Goal: Task Accomplishment & Management: Use online tool/utility

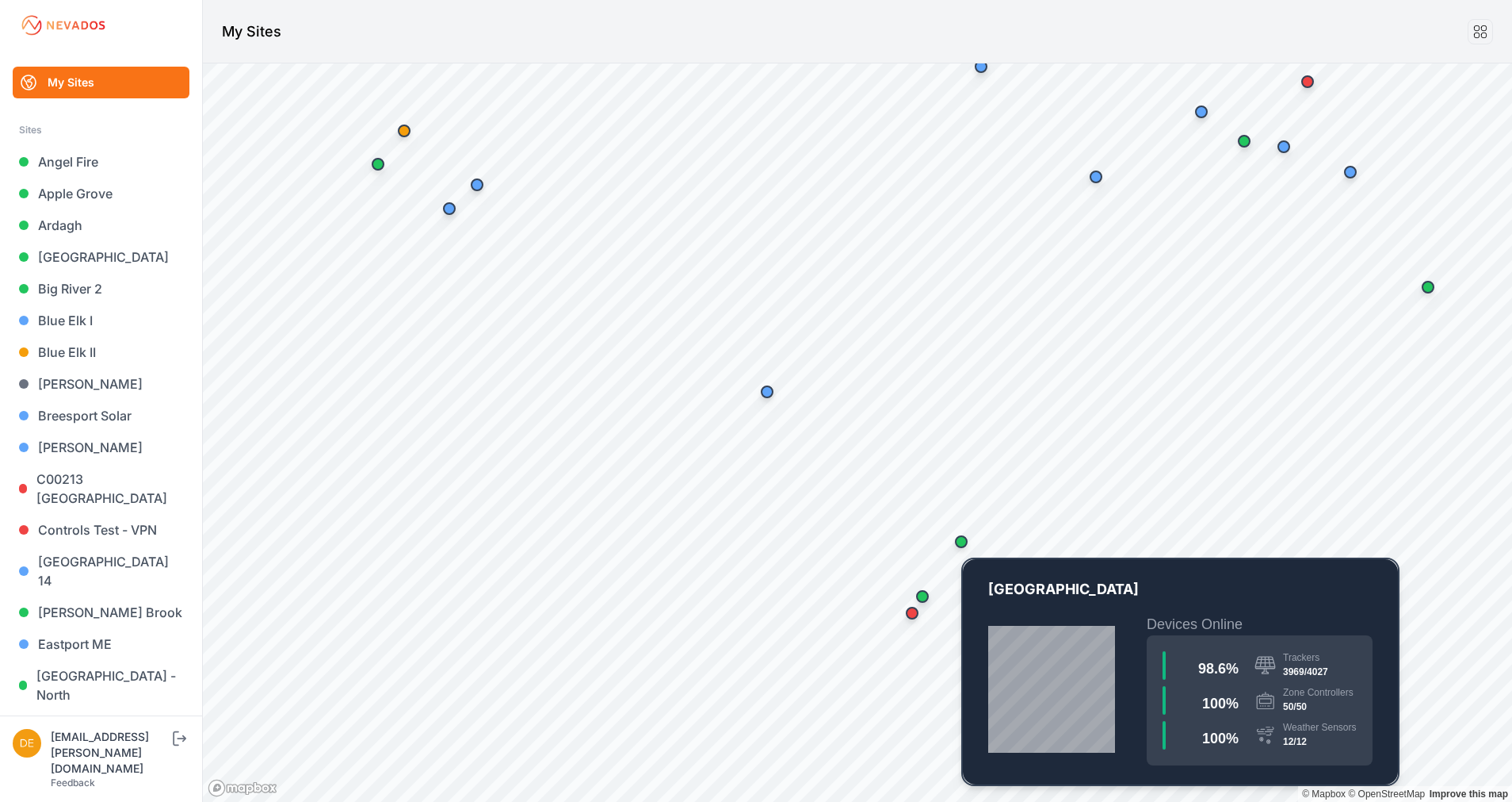
click at [966, 545] on div "Map marker" at bounding box center [962, 542] width 13 height 13
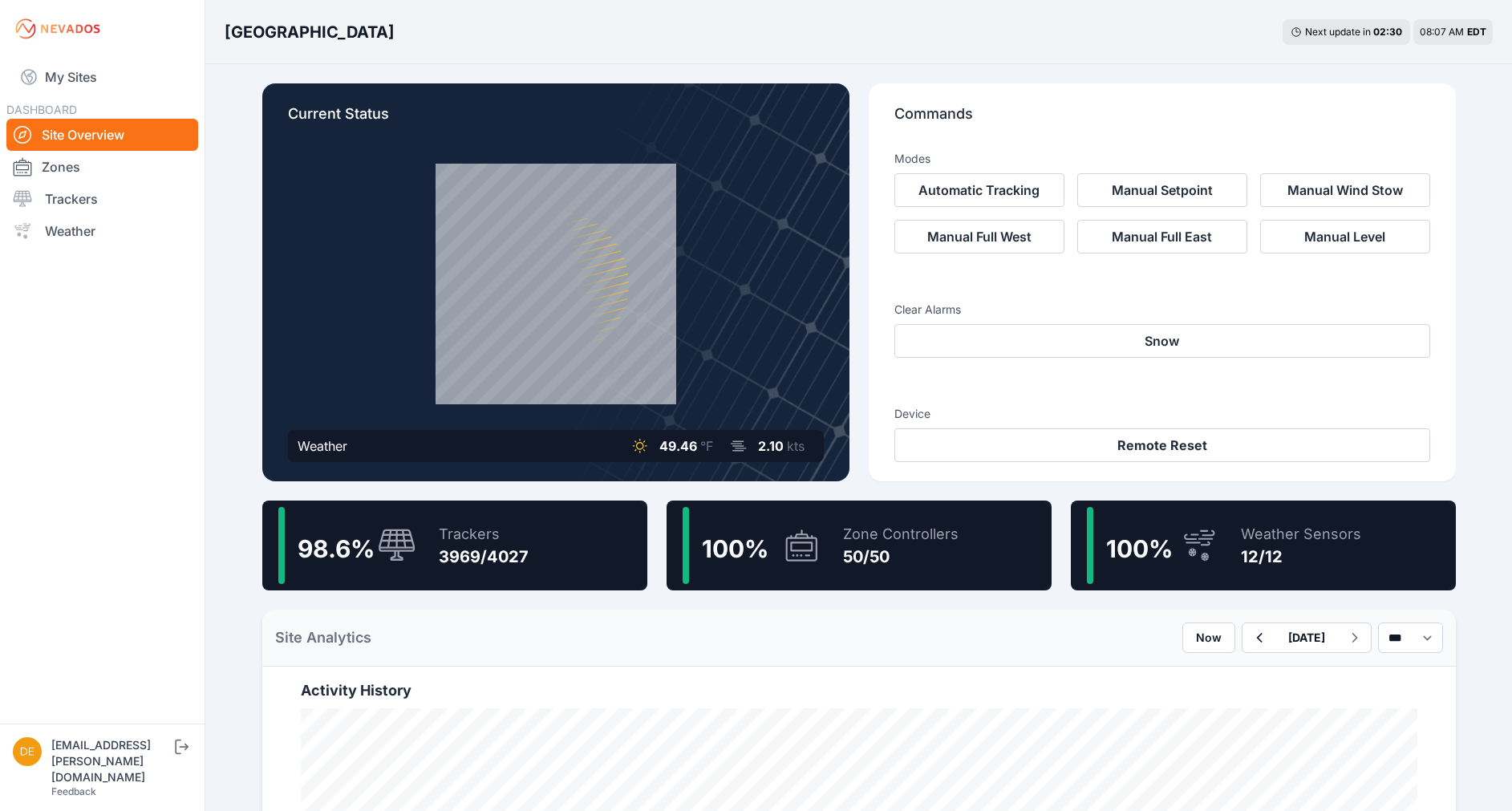
drag, startPoint x: 492, startPoint y: 525, endPoint x: 525, endPoint y: 602, distance: 83.8
click at [488, 552] on div "3969/4027" at bounding box center [483, 556] width 90 height 23
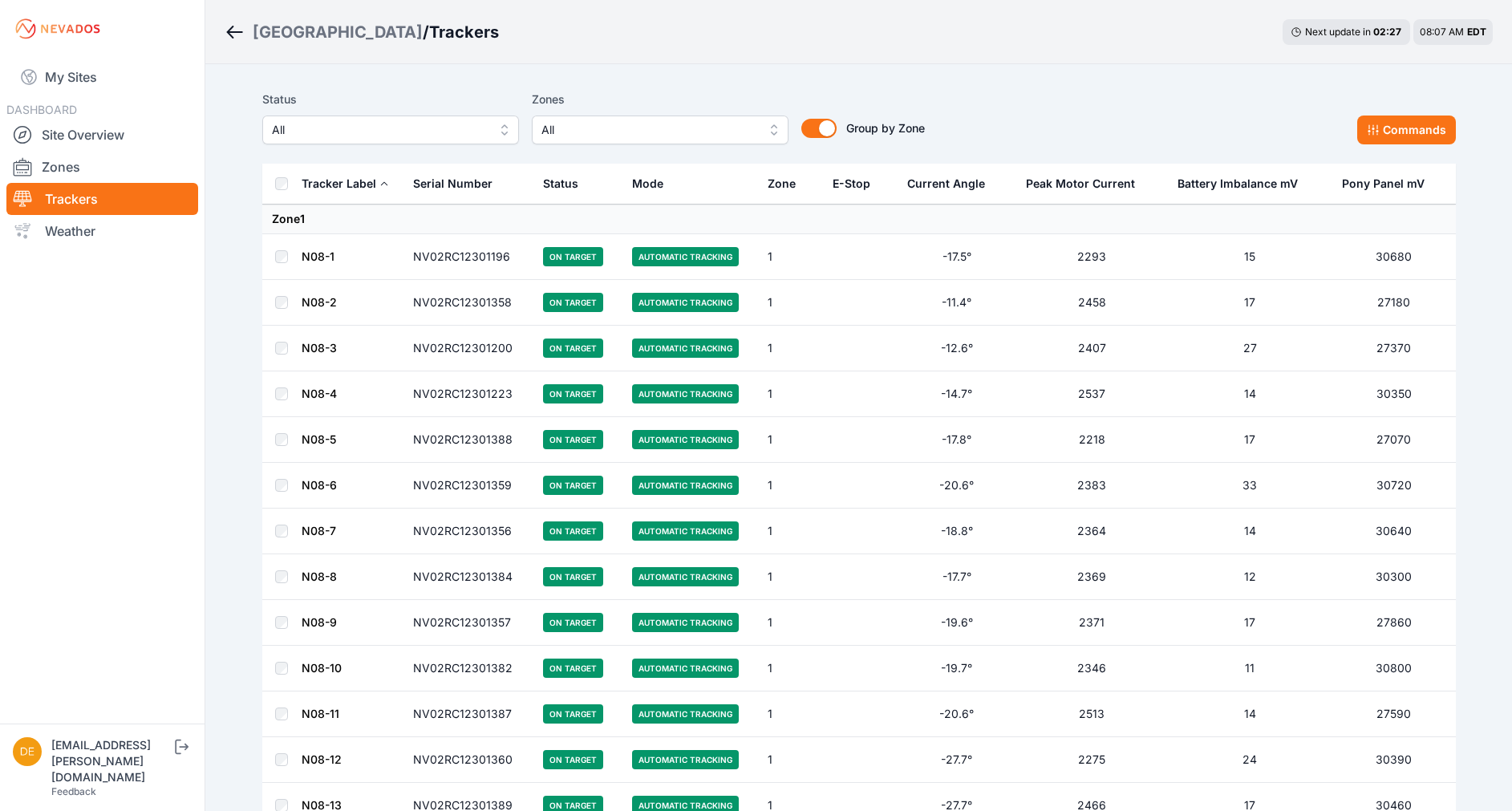
click at [459, 139] on span "All" at bounding box center [379, 130] width 215 height 19
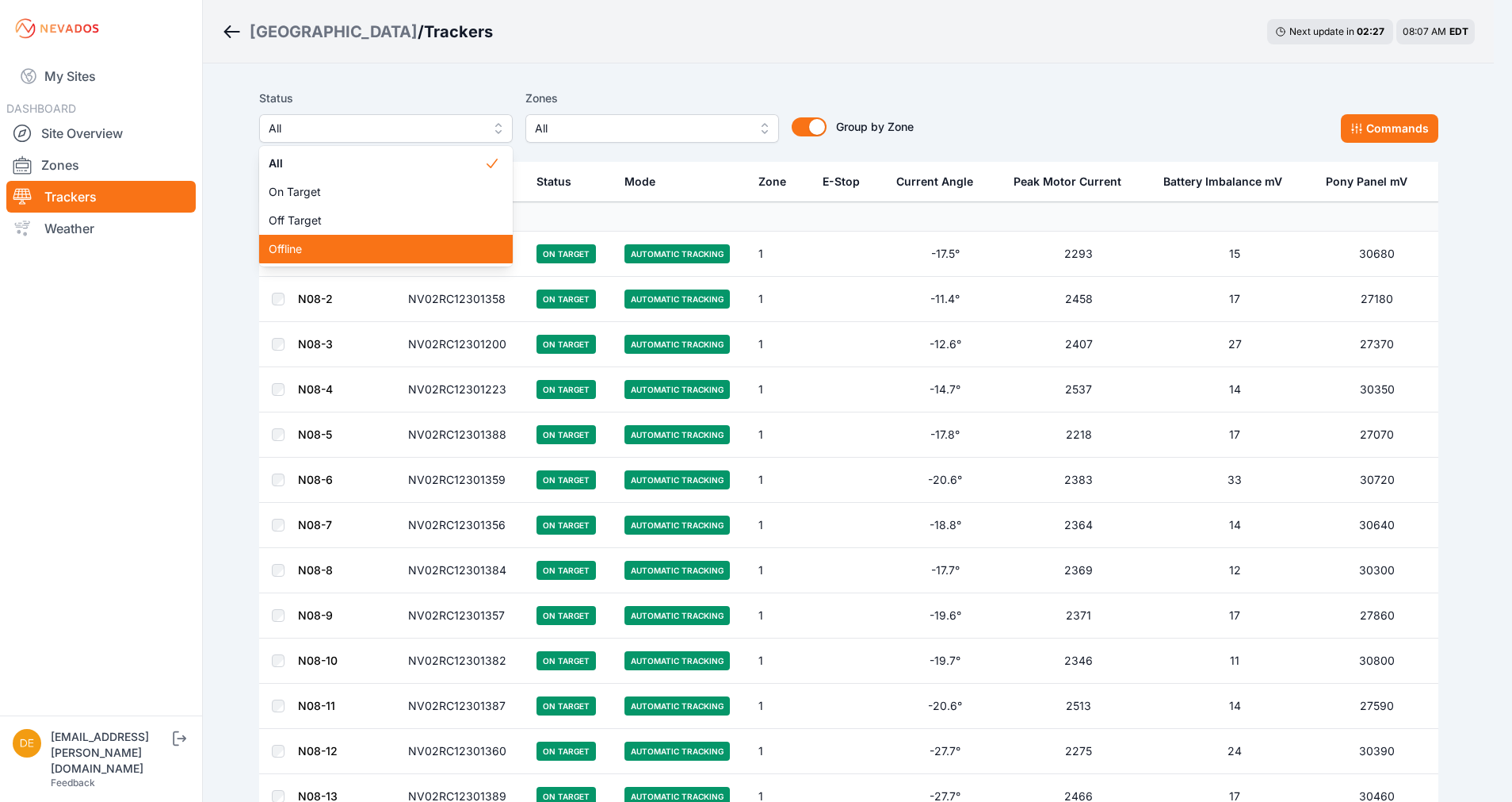
click at [429, 253] on span "Offline" at bounding box center [376, 249] width 216 height 16
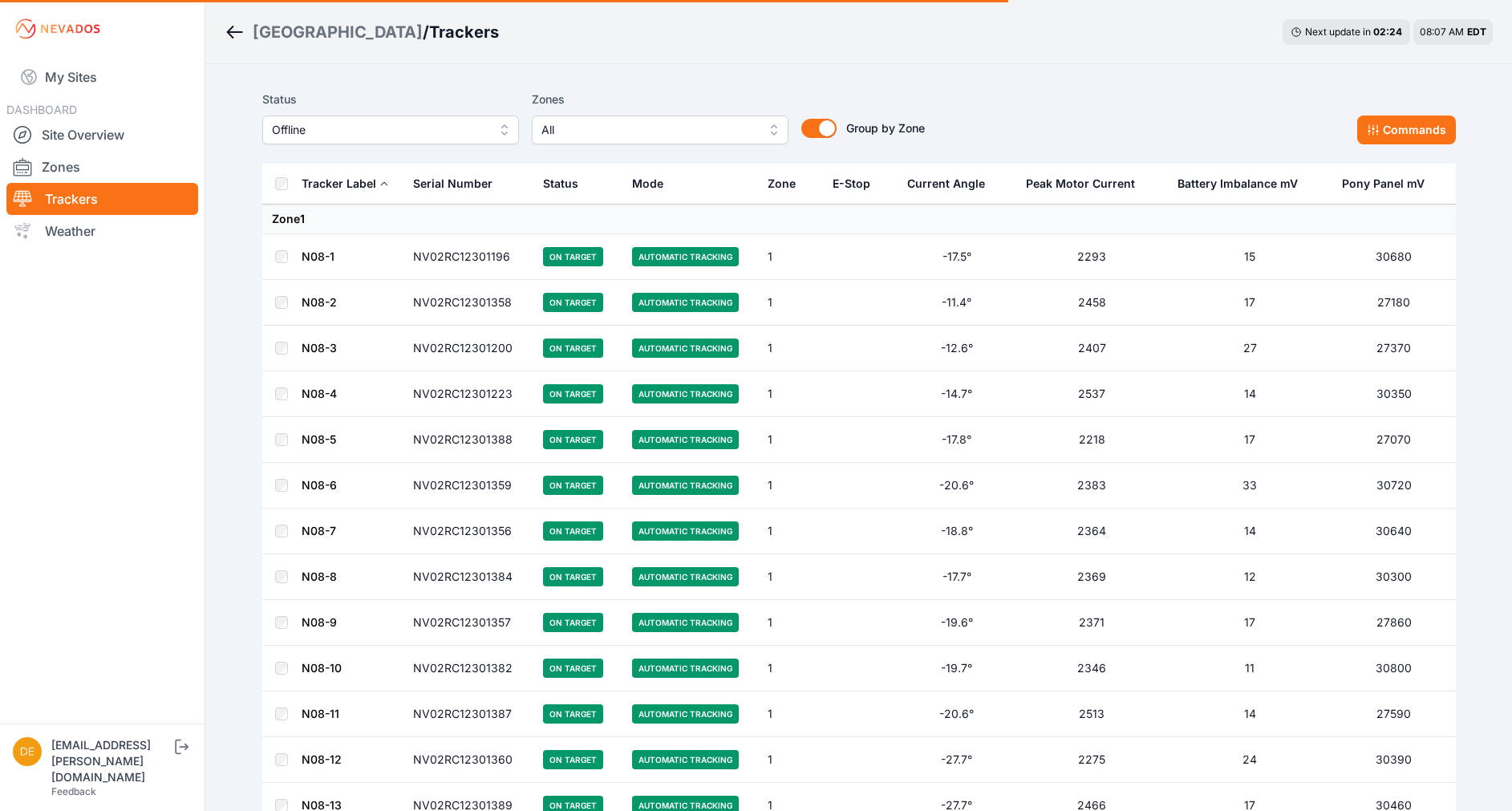
click at [499, 134] on button "Offline" at bounding box center [390, 130] width 256 height 28
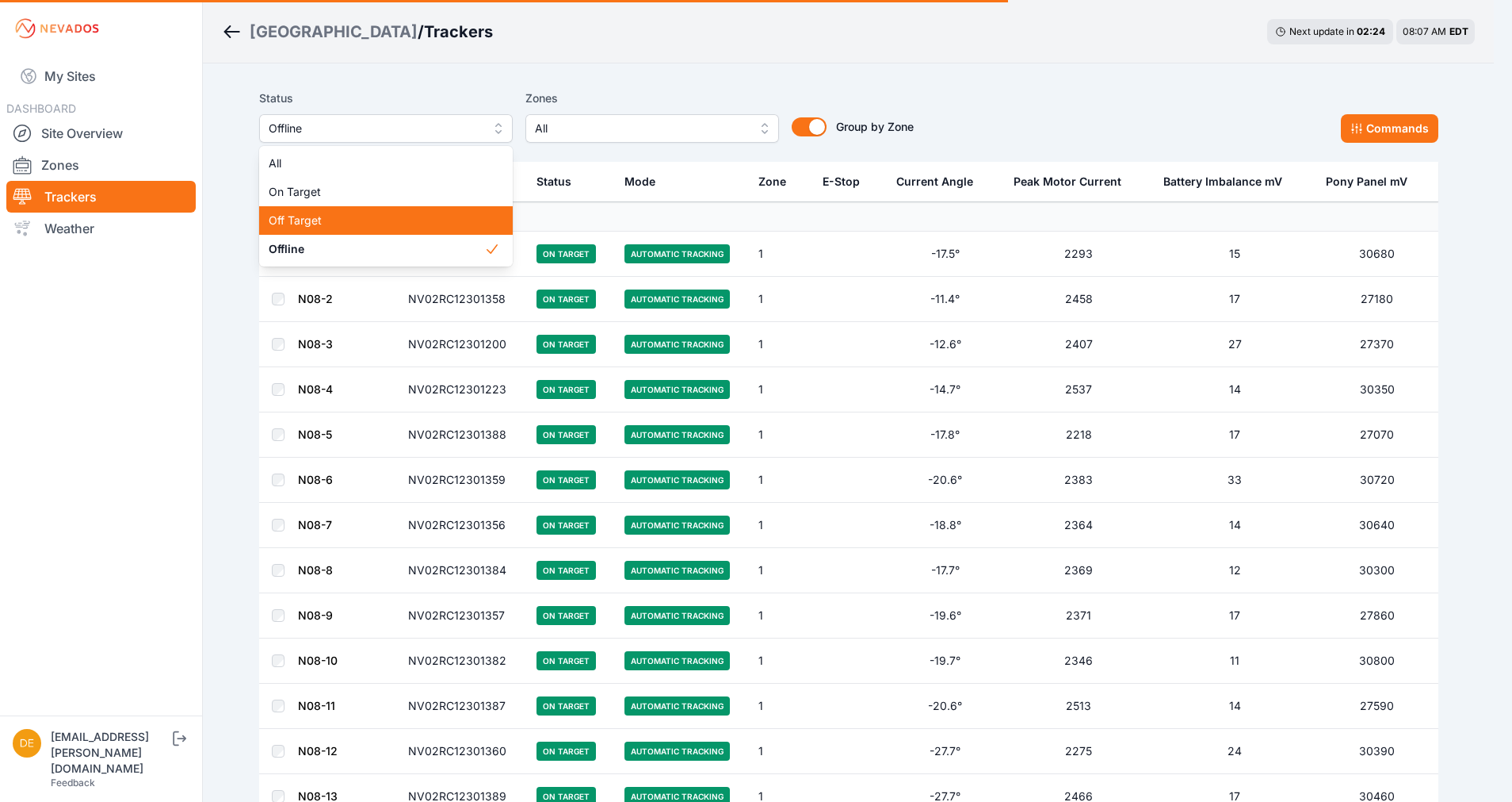
click at [432, 224] on span "Off Target" at bounding box center [376, 220] width 216 height 16
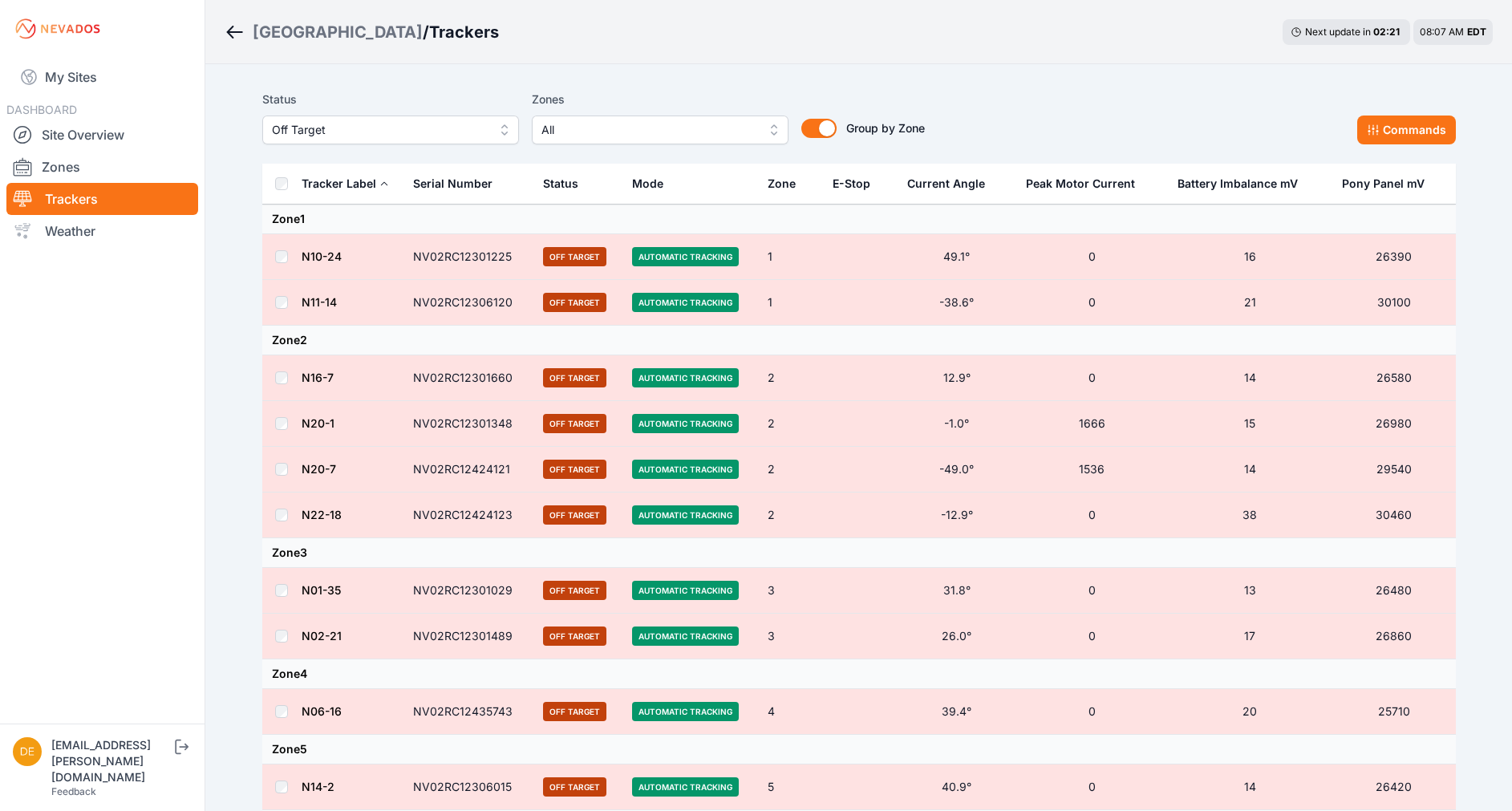
click at [1411, 135] on button "Commands" at bounding box center [1407, 130] width 99 height 28
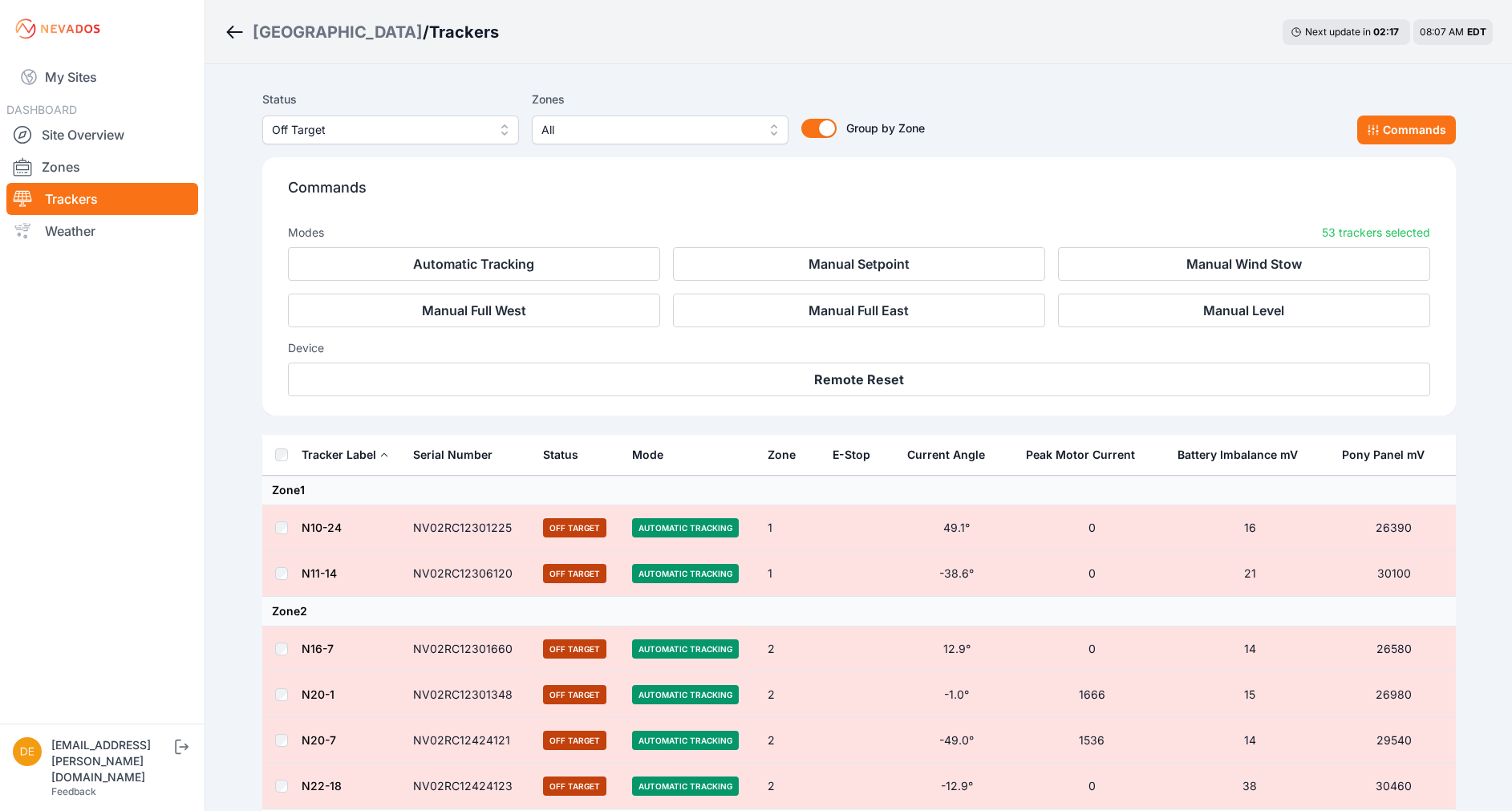
click at [539, 400] on div "Commands Modes 53 trackers selected Automatic Tracking Manual Setpoint Manual W…" at bounding box center [859, 287] width 1194 height 258
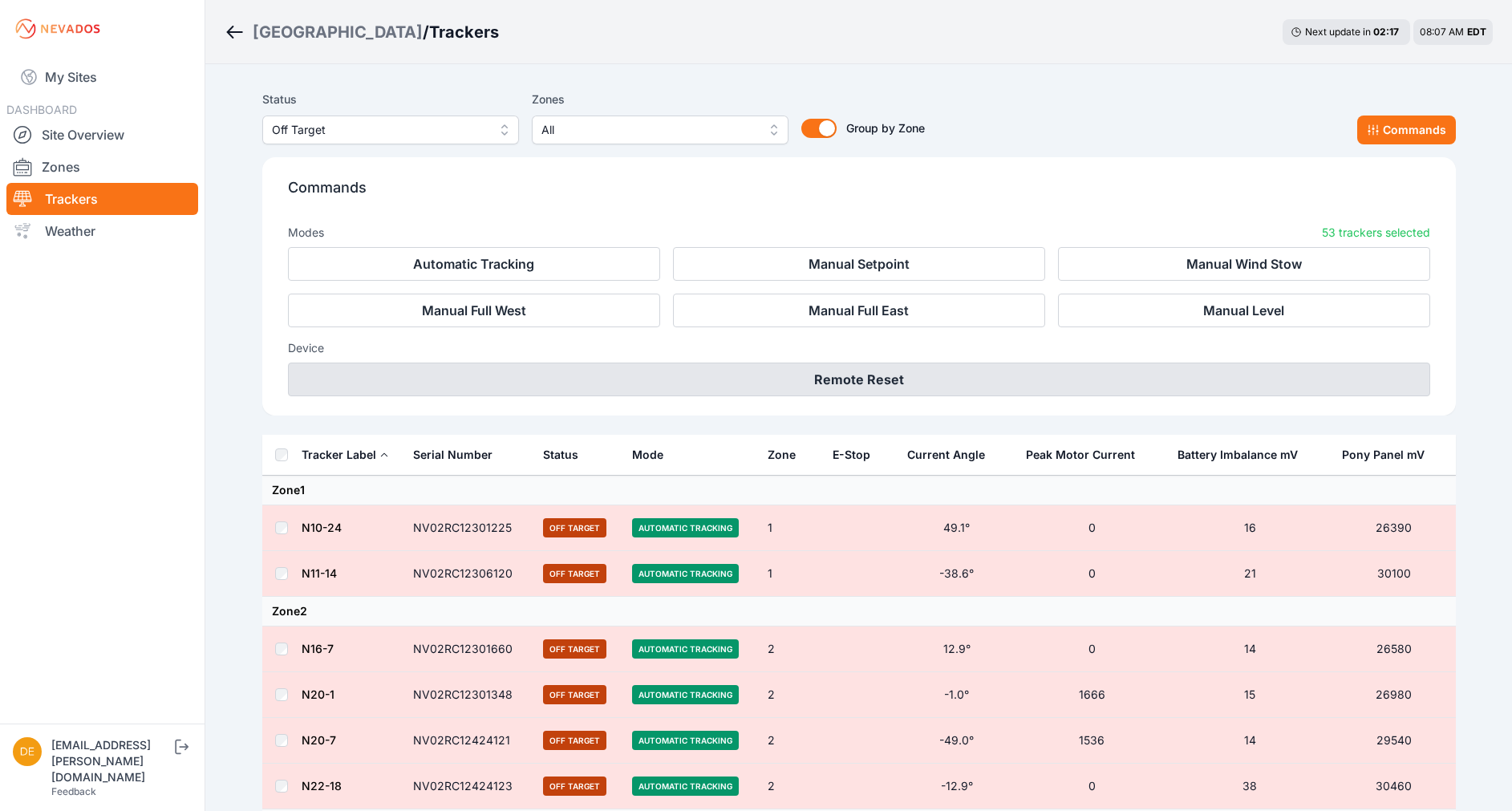
click at [565, 384] on button "Remote Reset" at bounding box center [859, 379] width 1143 height 33
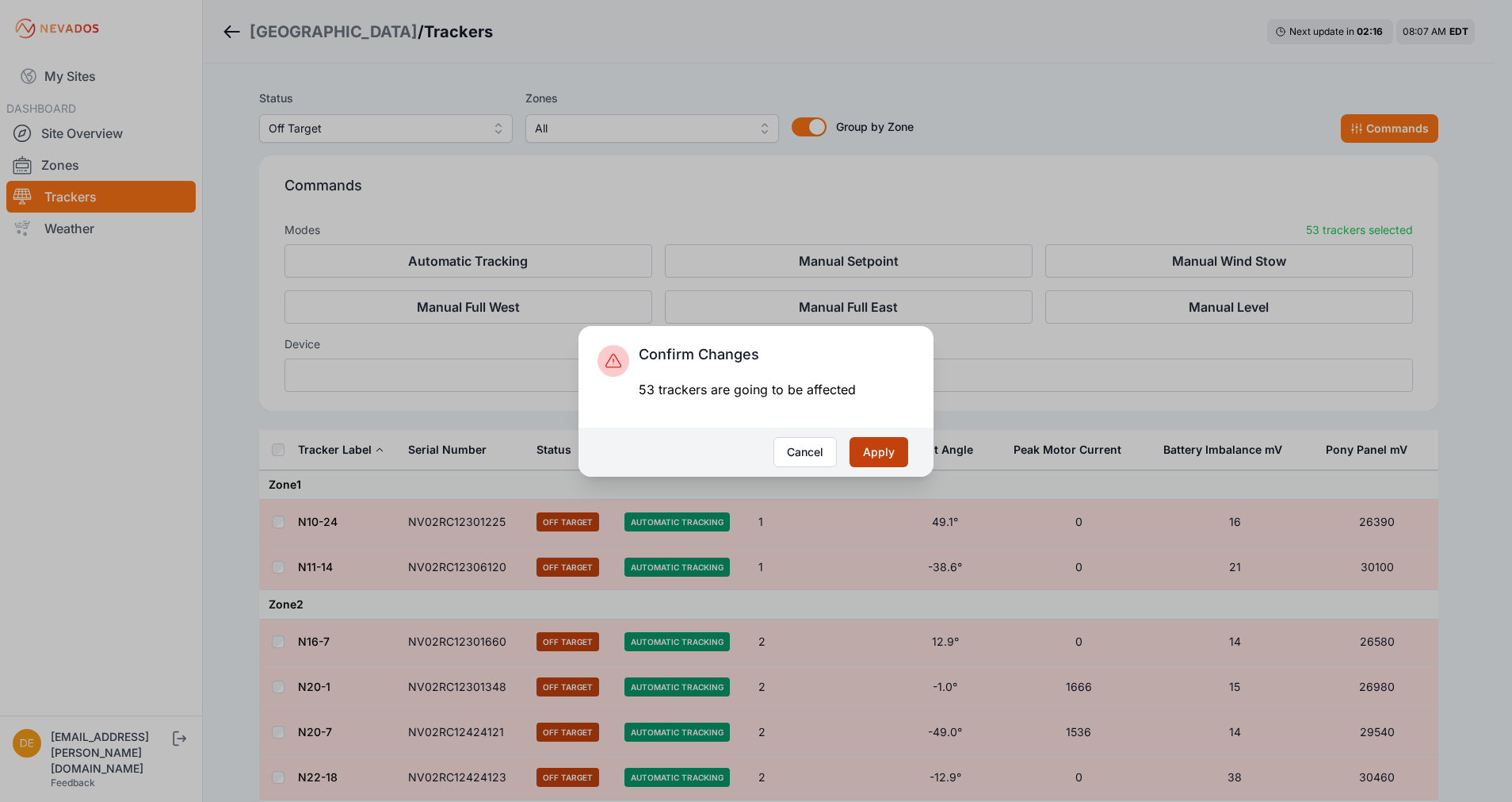
click at [899, 460] on button "Apply" at bounding box center [878, 452] width 58 height 30
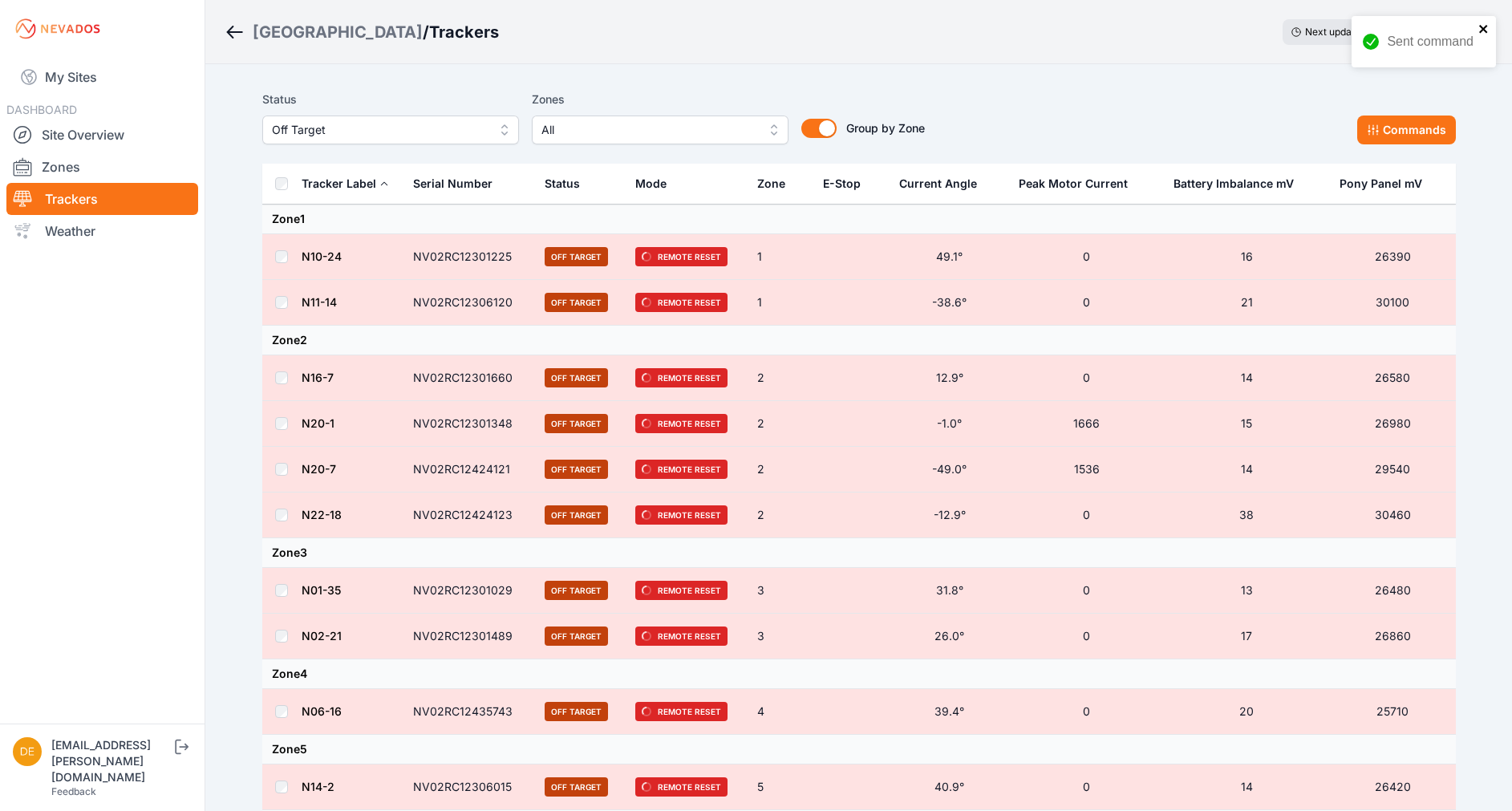
click at [1486, 31] on icon "close" at bounding box center [1483, 28] width 8 height 8
click at [227, 36] on icon "Breadcrumb" at bounding box center [234, 32] width 20 height 19
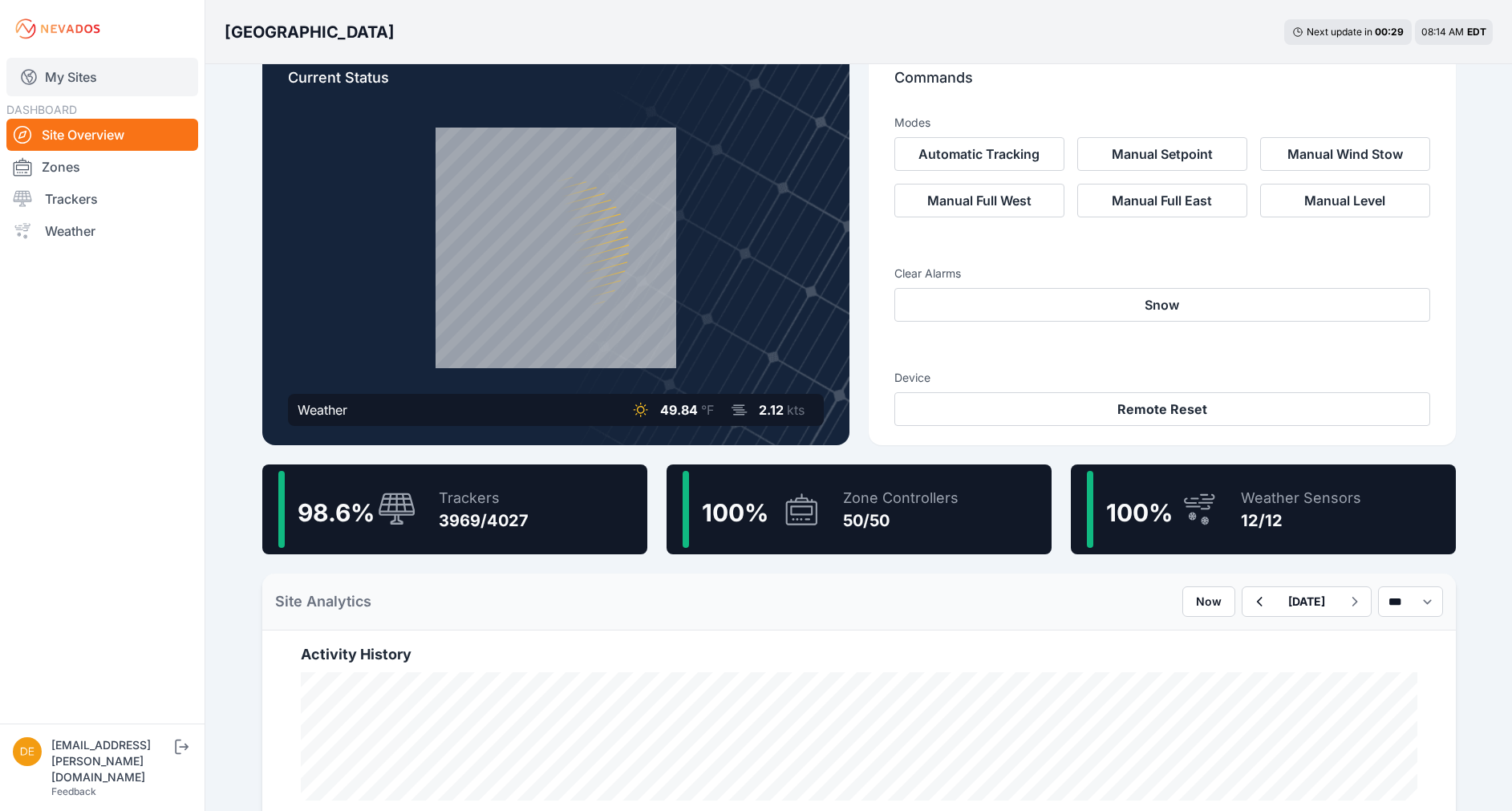
scroll to position [30, 0]
